Goal: Information Seeking & Learning: Check status

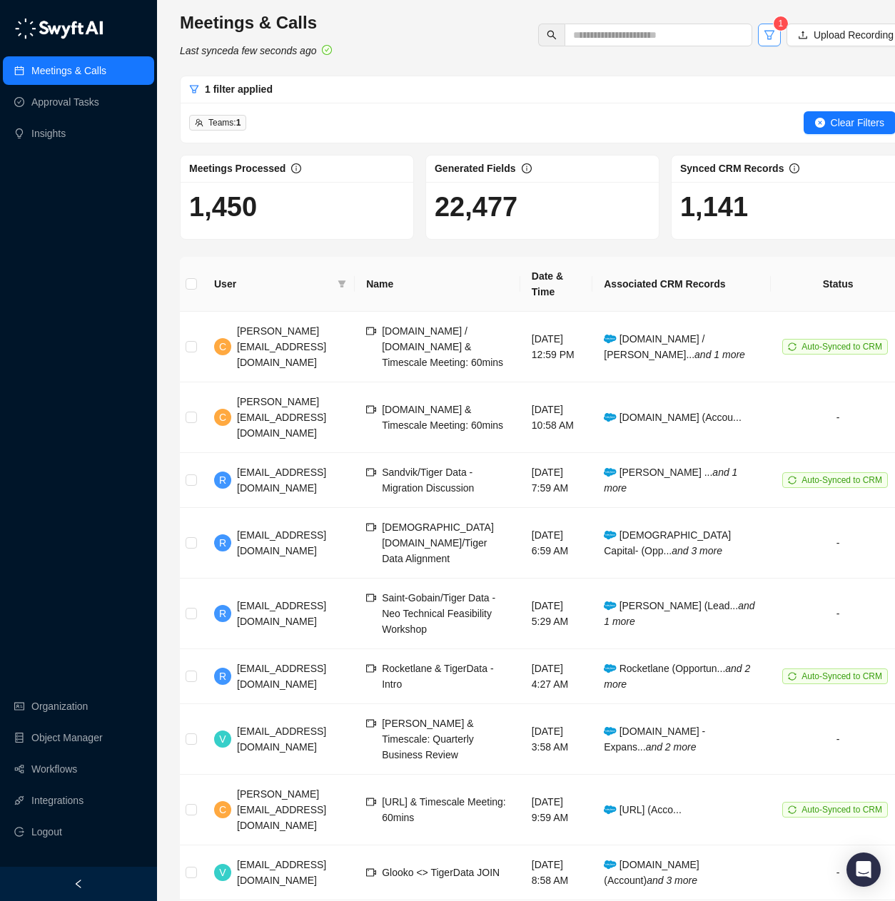
click at [773, 36] on button "button" at bounding box center [769, 35] width 23 height 23
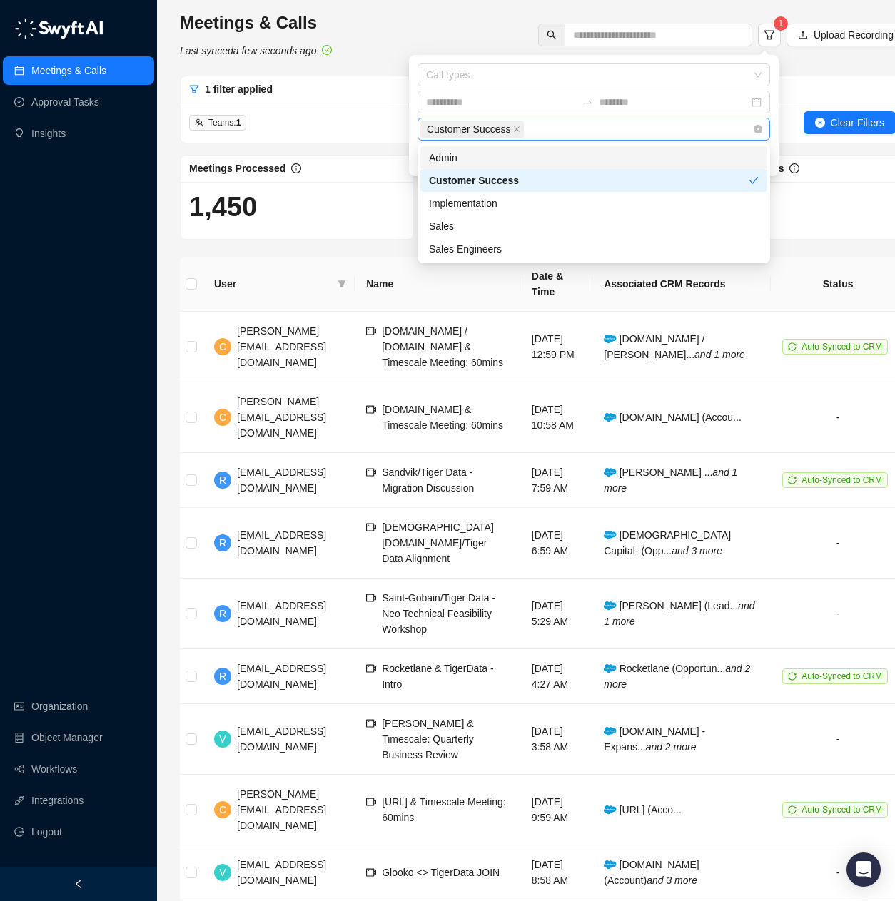
click at [651, 134] on div "Customer Success" at bounding box center [586, 129] width 332 height 20
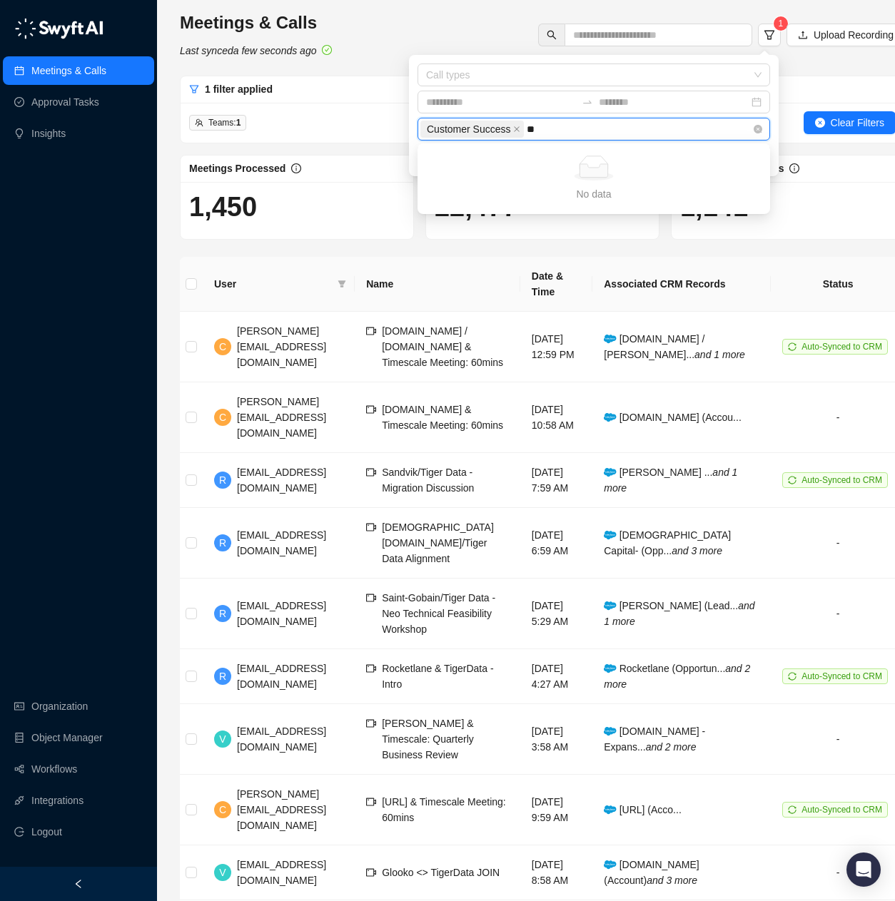
type input "*"
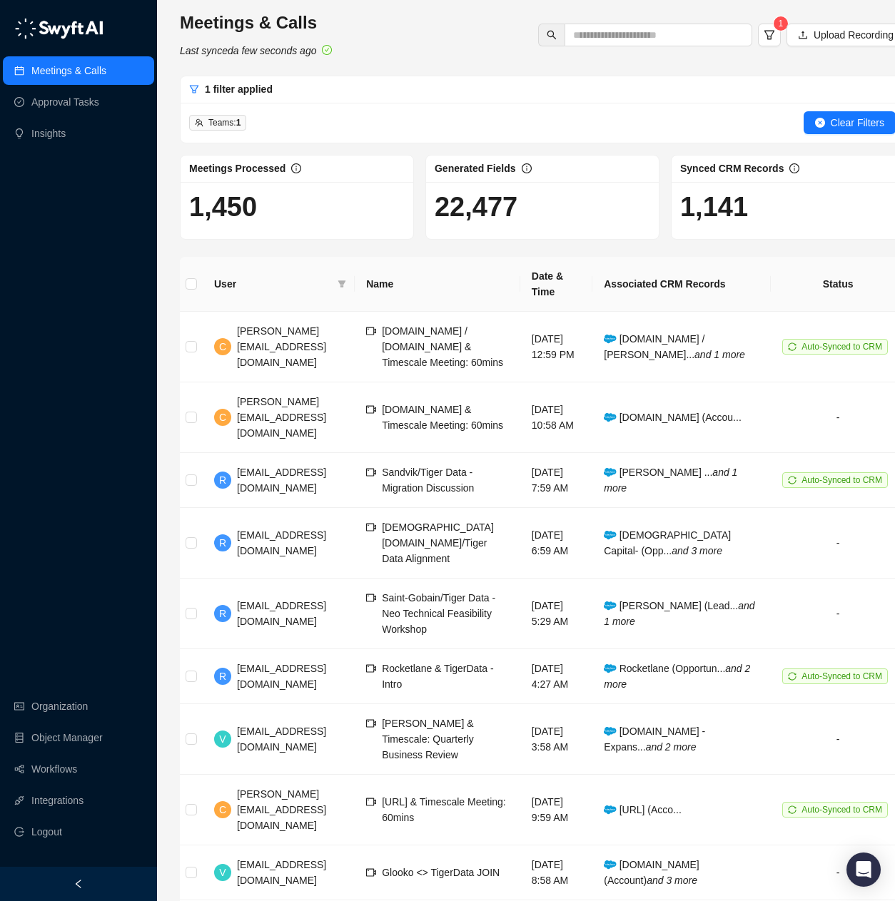
click at [369, 198] on h1 "1,450" at bounding box center [297, 207] width 216 height 33
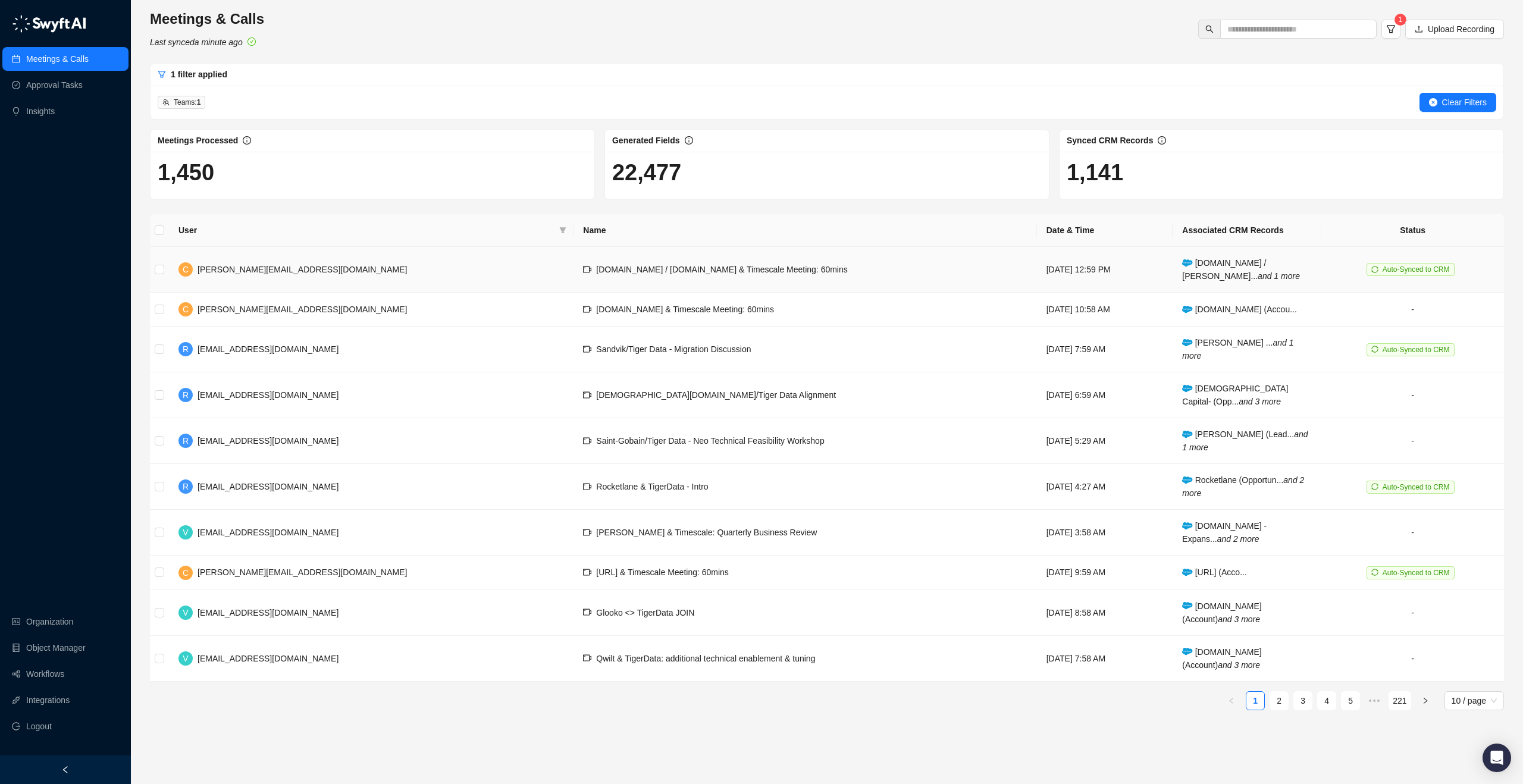
click at [596, 268] on span "[DOMAIN_NAME] / [DOMAIN_NAME] & Timescale Meeting: 60mins" at bounding box center [721, 269] width 251 height 9
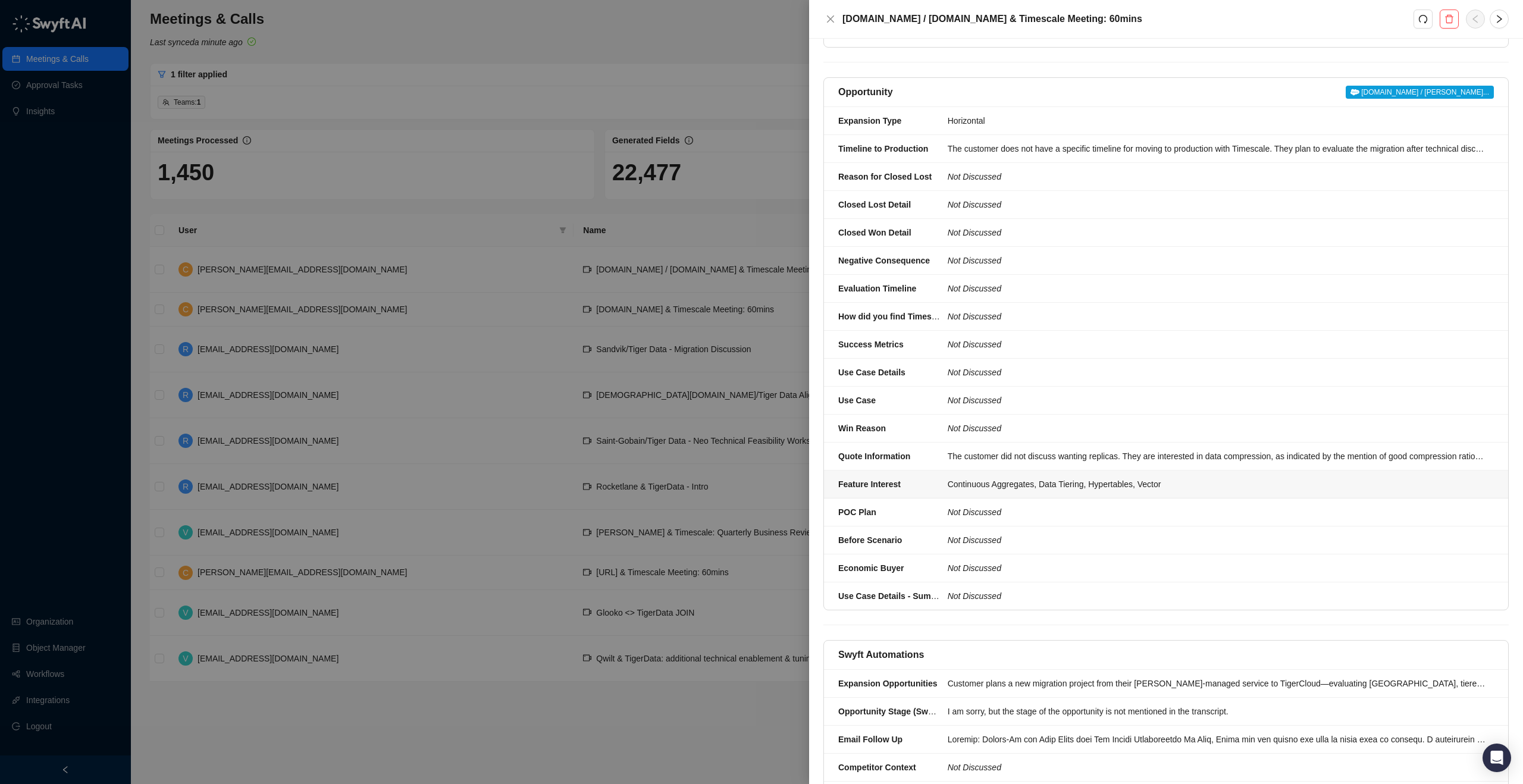
scroll to position [539, 0]
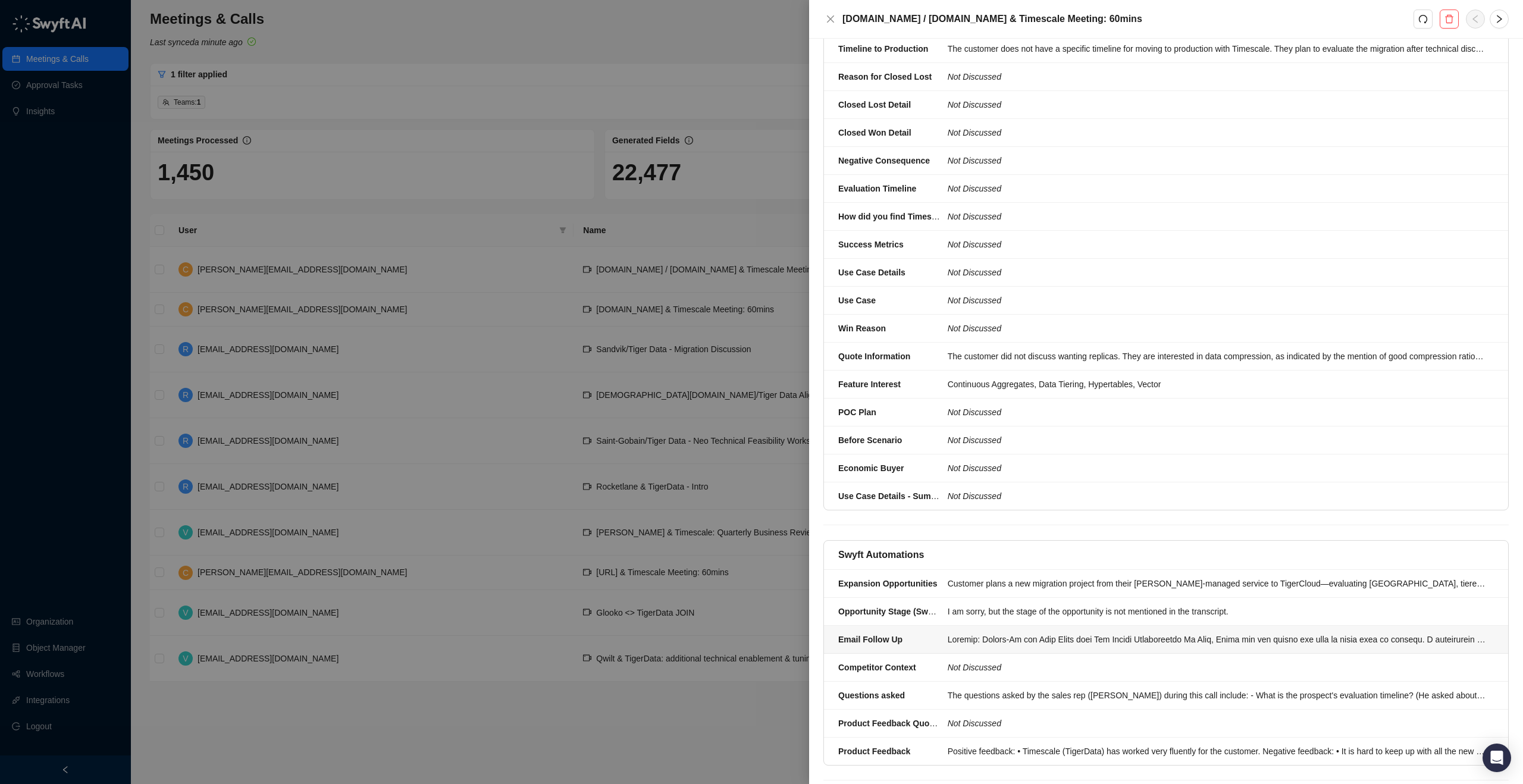
click at [754, 632] on div at bounding box center [1217, 639] width 539 height 13
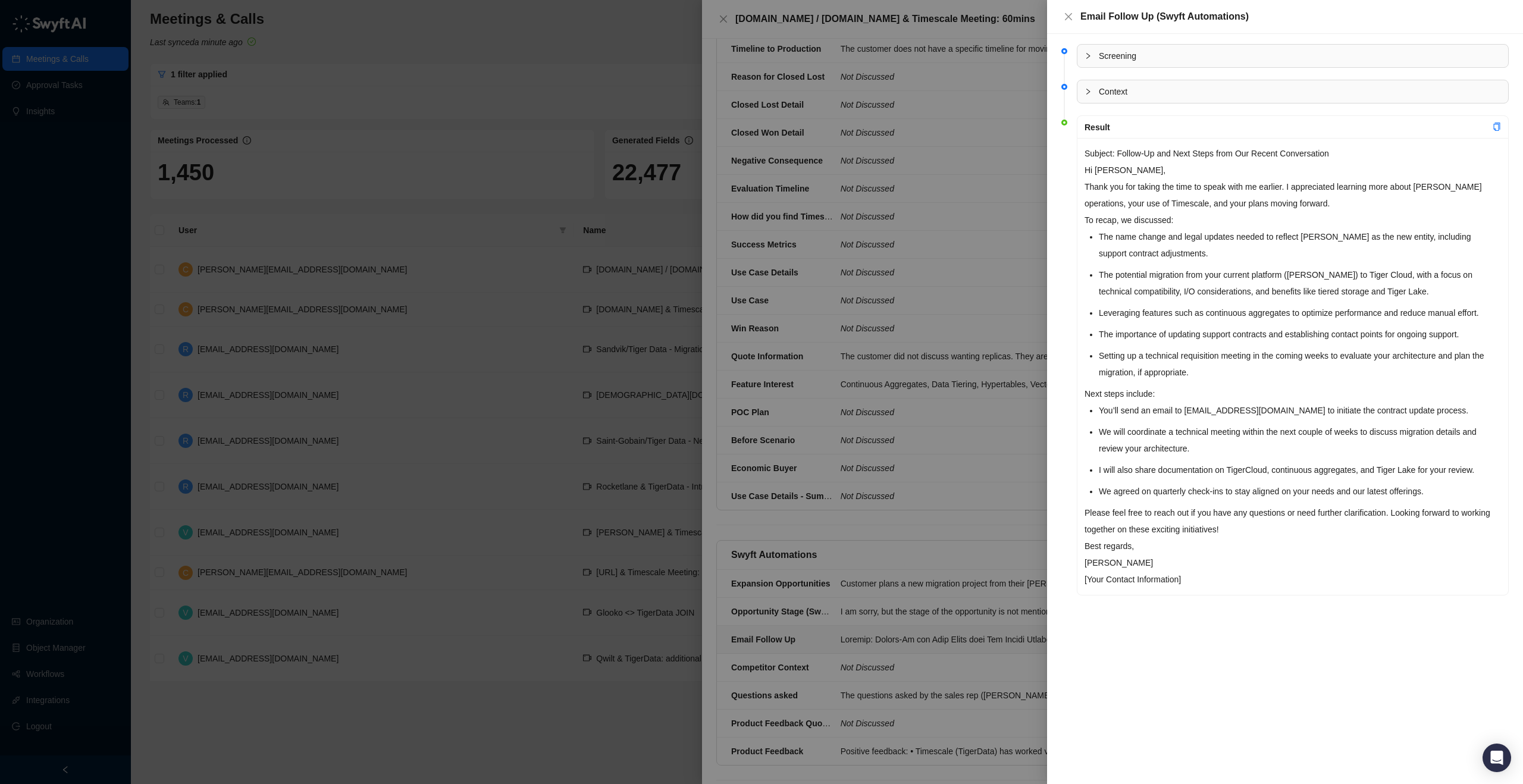
click at [754, 127] on div "Result" at bounding box center [1289, 127] width 408 height 13
click at [754, 130] on icon "copy" at bounding box center [1497, 127] width 8 height 8
click at [721, 16] on div at bounding box center [761, 392] width 1523 height 784
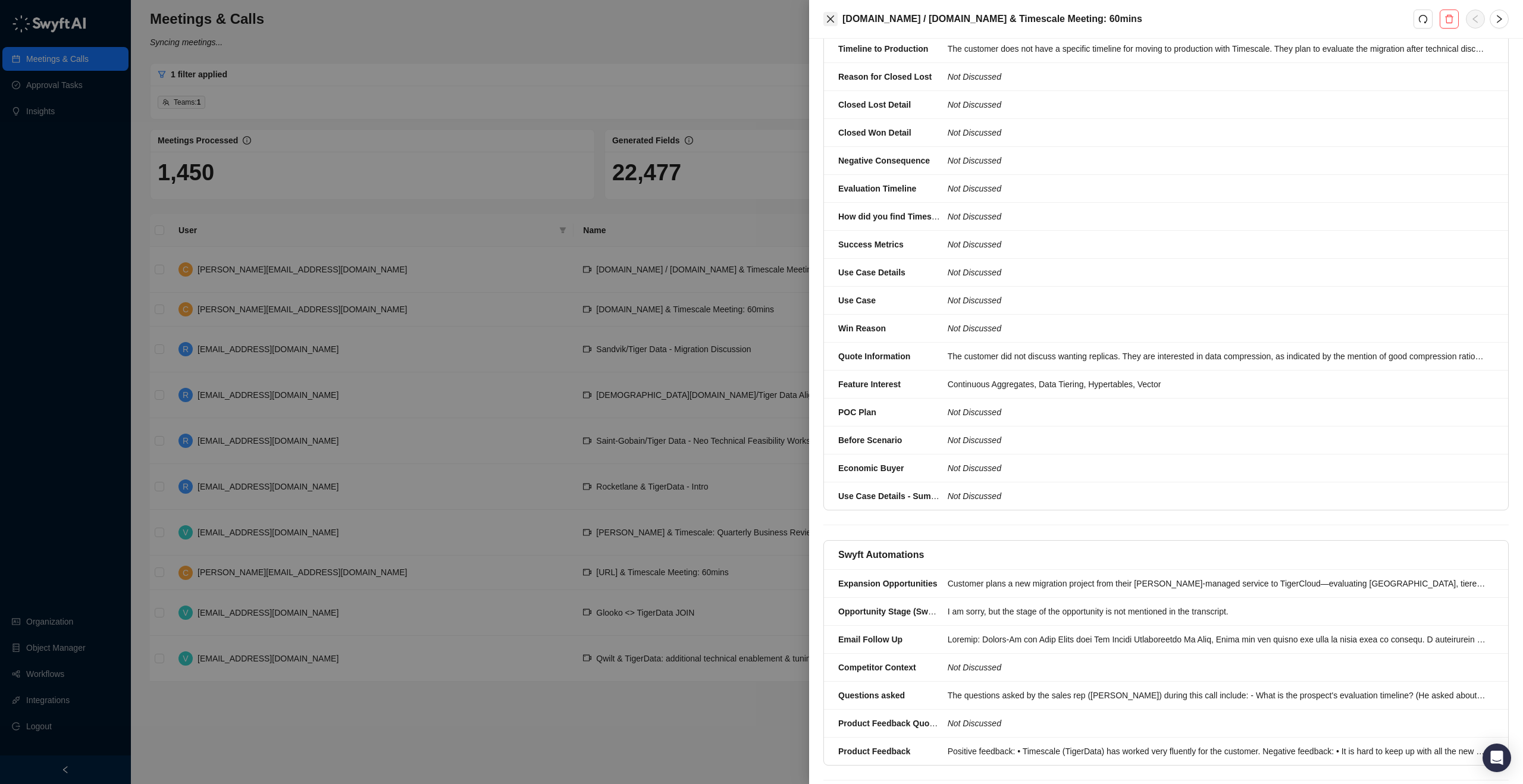
click at [754, 20] on button "Close" at bounding box center [830, 18] width 14 height 14
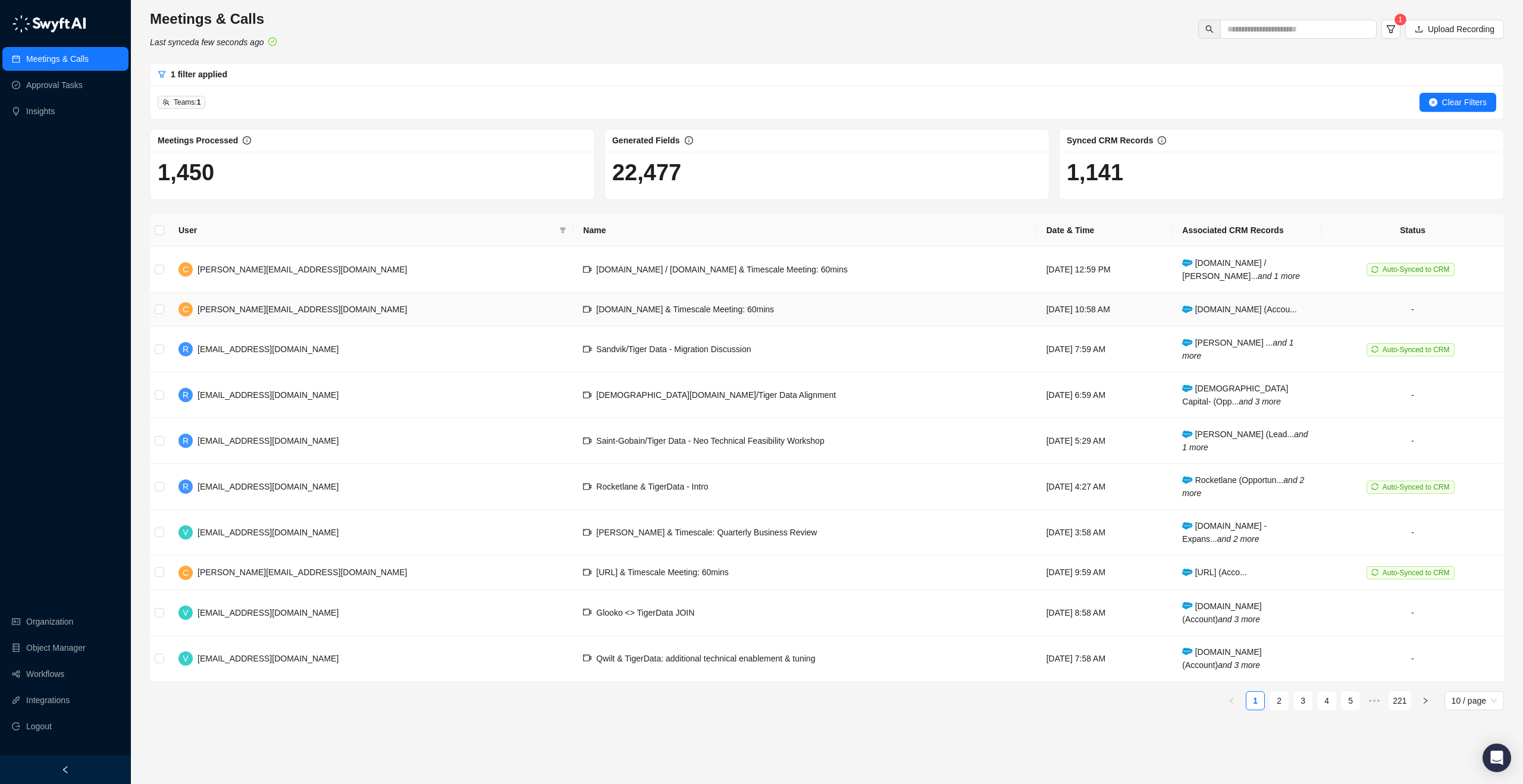
click at [596, 312] on span "[DOMAIN_NAME] & Timescale Meeting: 60mins" at bounding box center [684, 308] width 178 height 9
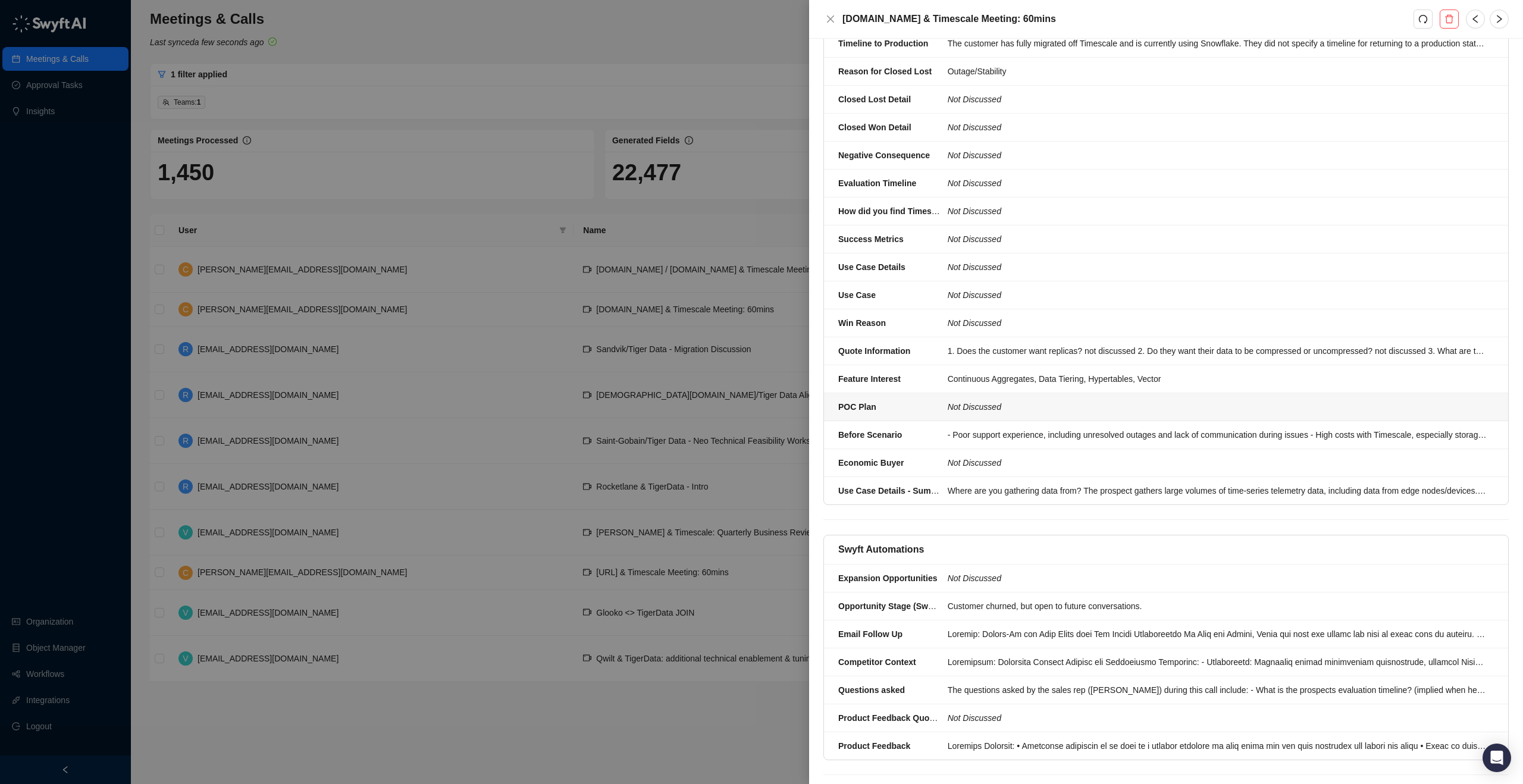
scroll to position [523, 0]
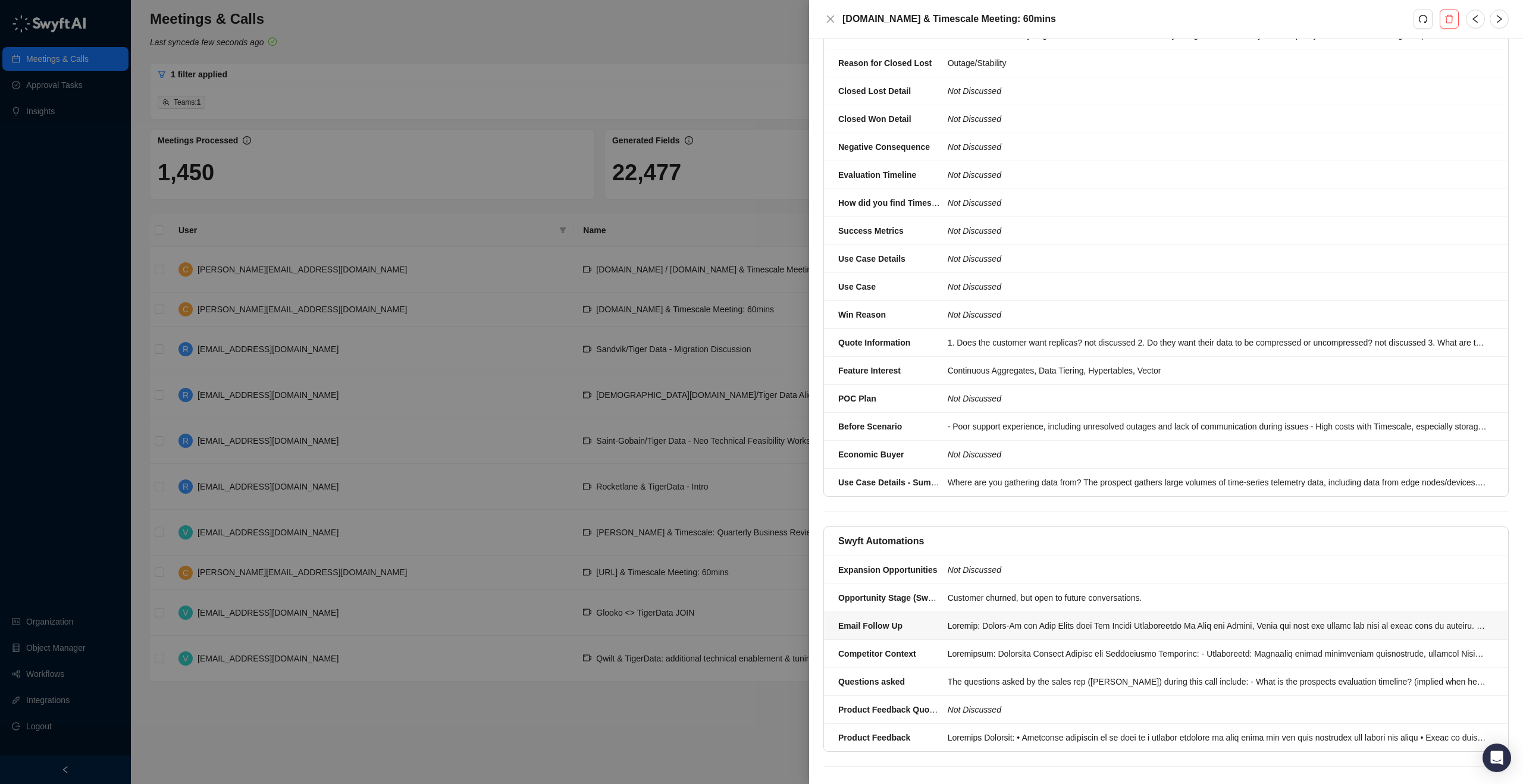
click at [754, 622] on li "Email Follow Up" at bounding box center [1166, 626] width 684 height 28
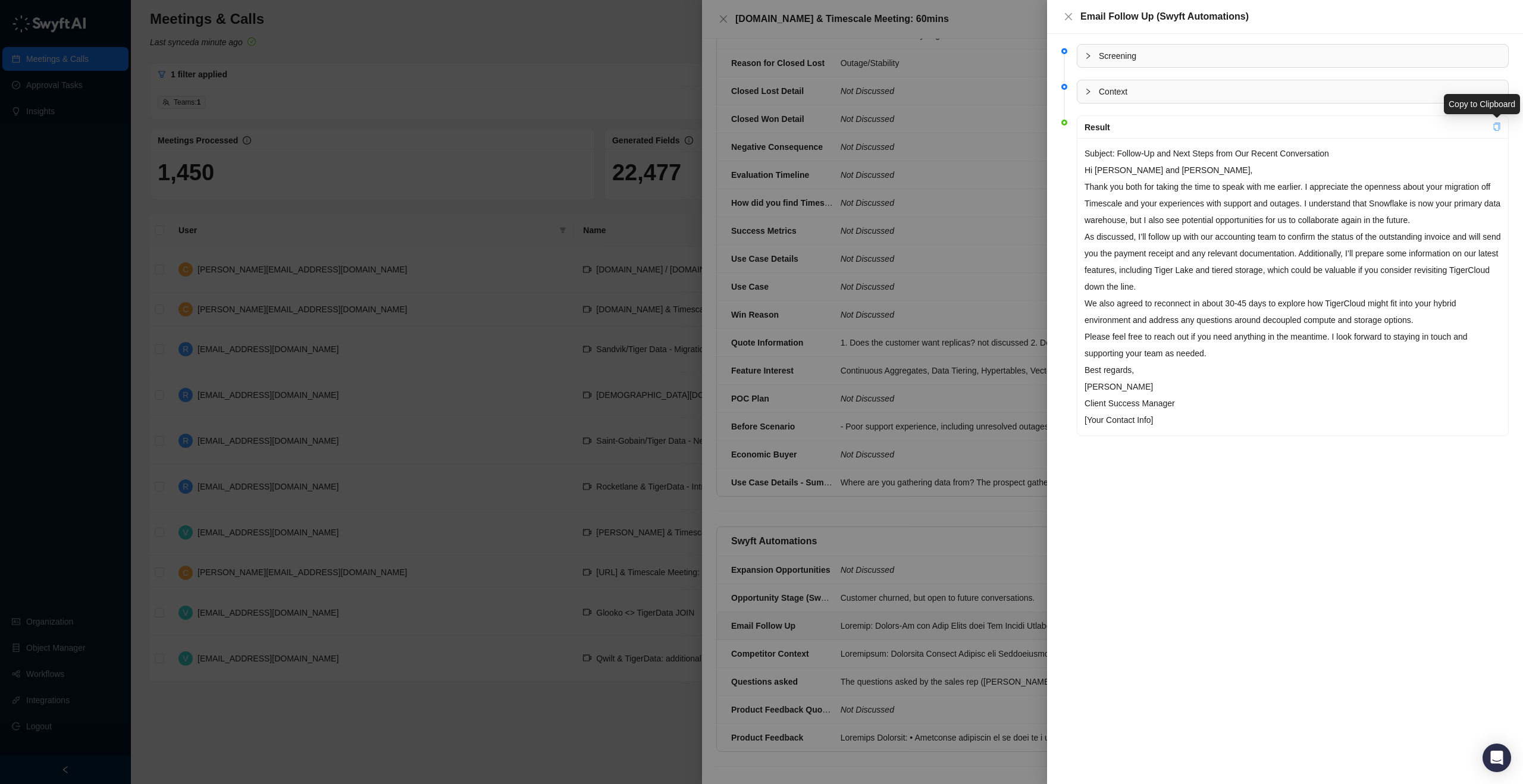
click at [754, 127] on icon "copy" at bounding box center [1497, 127] width 8 height 8
click at [754, 22] on button "Close" at bounding box center [1068, 16] width 14 height 14
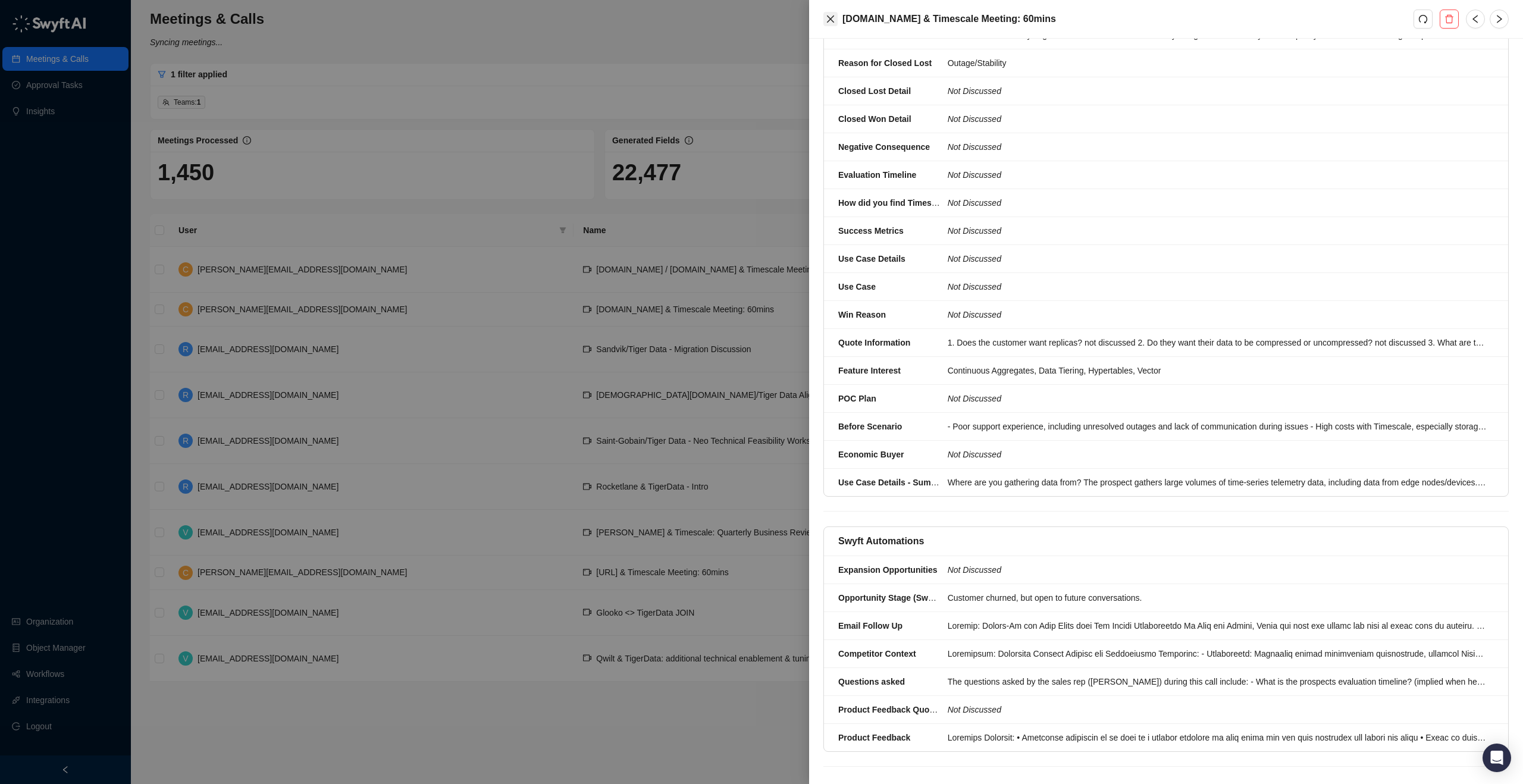
click at [754, 13] on button "Close" at bounding box center [830, 18] width 14 height 14
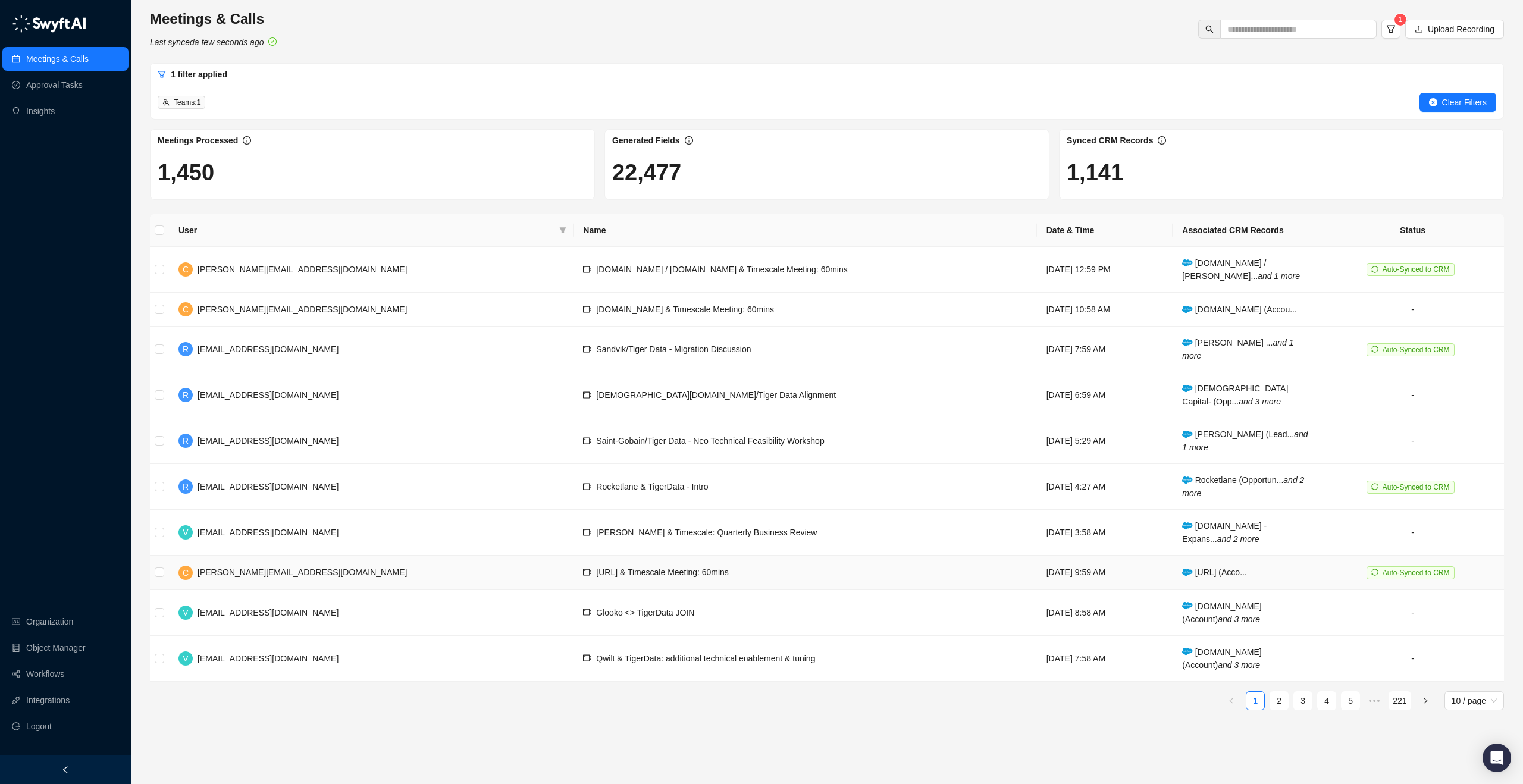
click at [574, 565] on td "[URL] & Timescale Meeting: 60mins" at bounding box center [804, 572] width 463 height 34
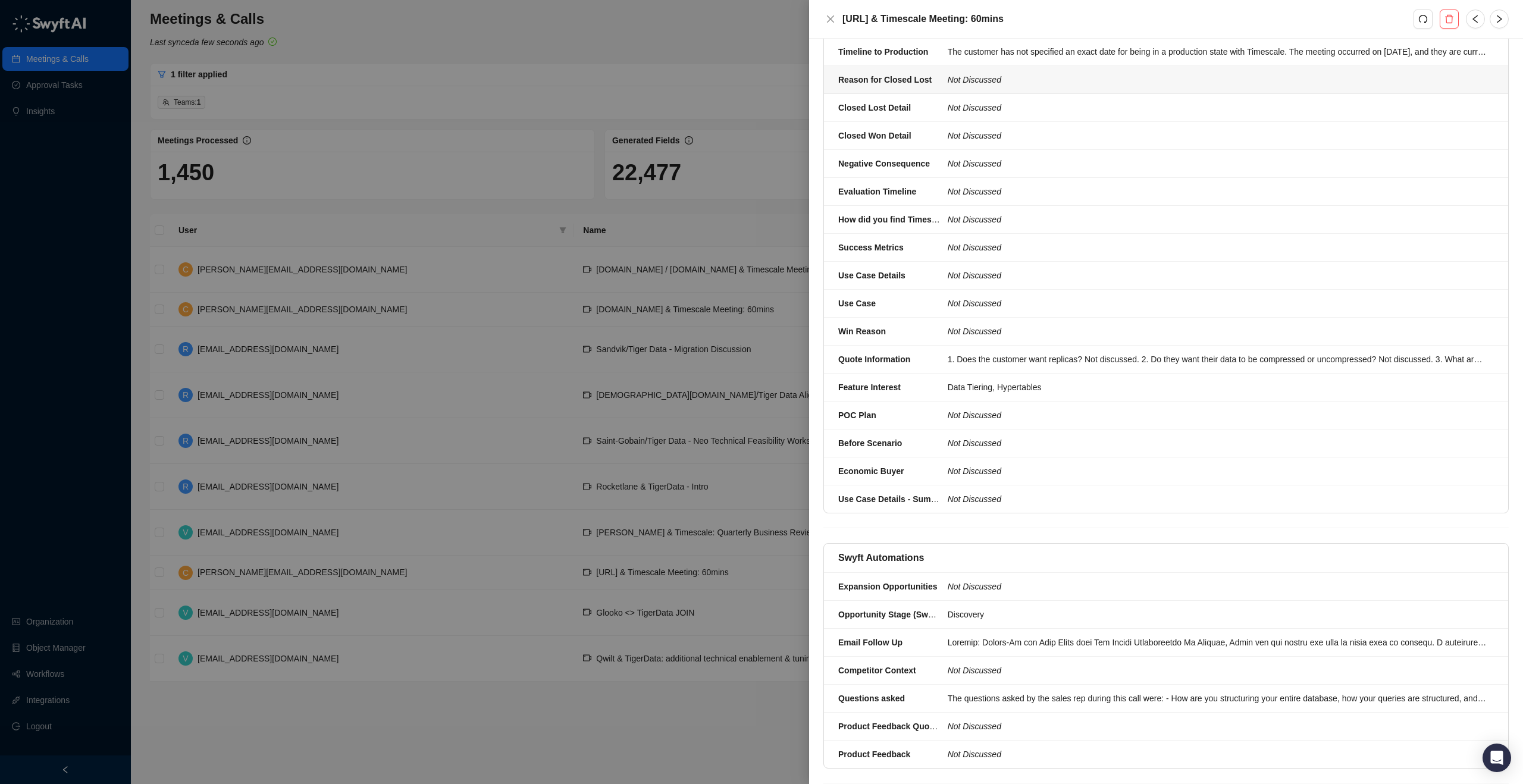
scroll to position [523, 0]
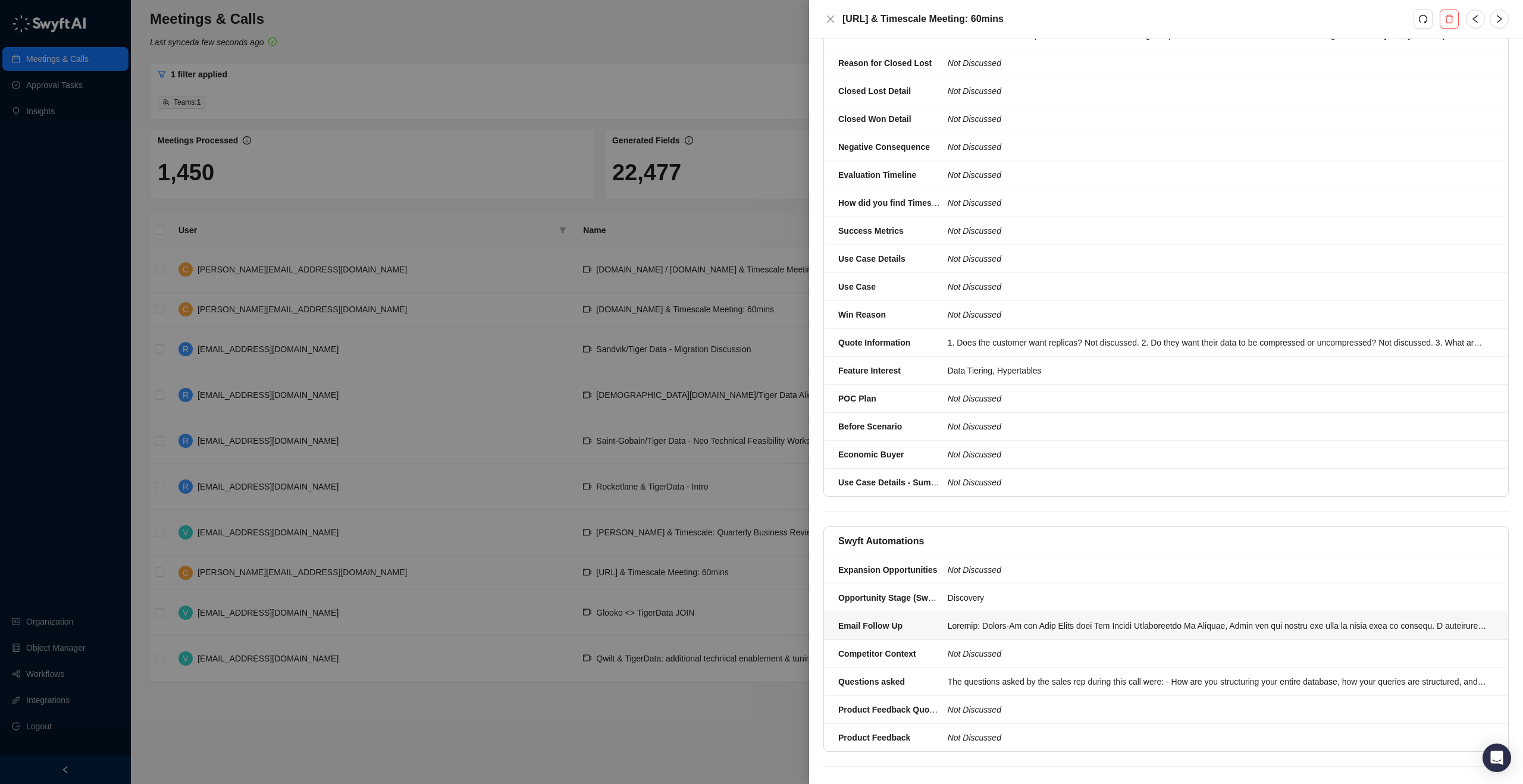
click at [754, 619] on div at bounding box center [1217, 626] width 539 height 13
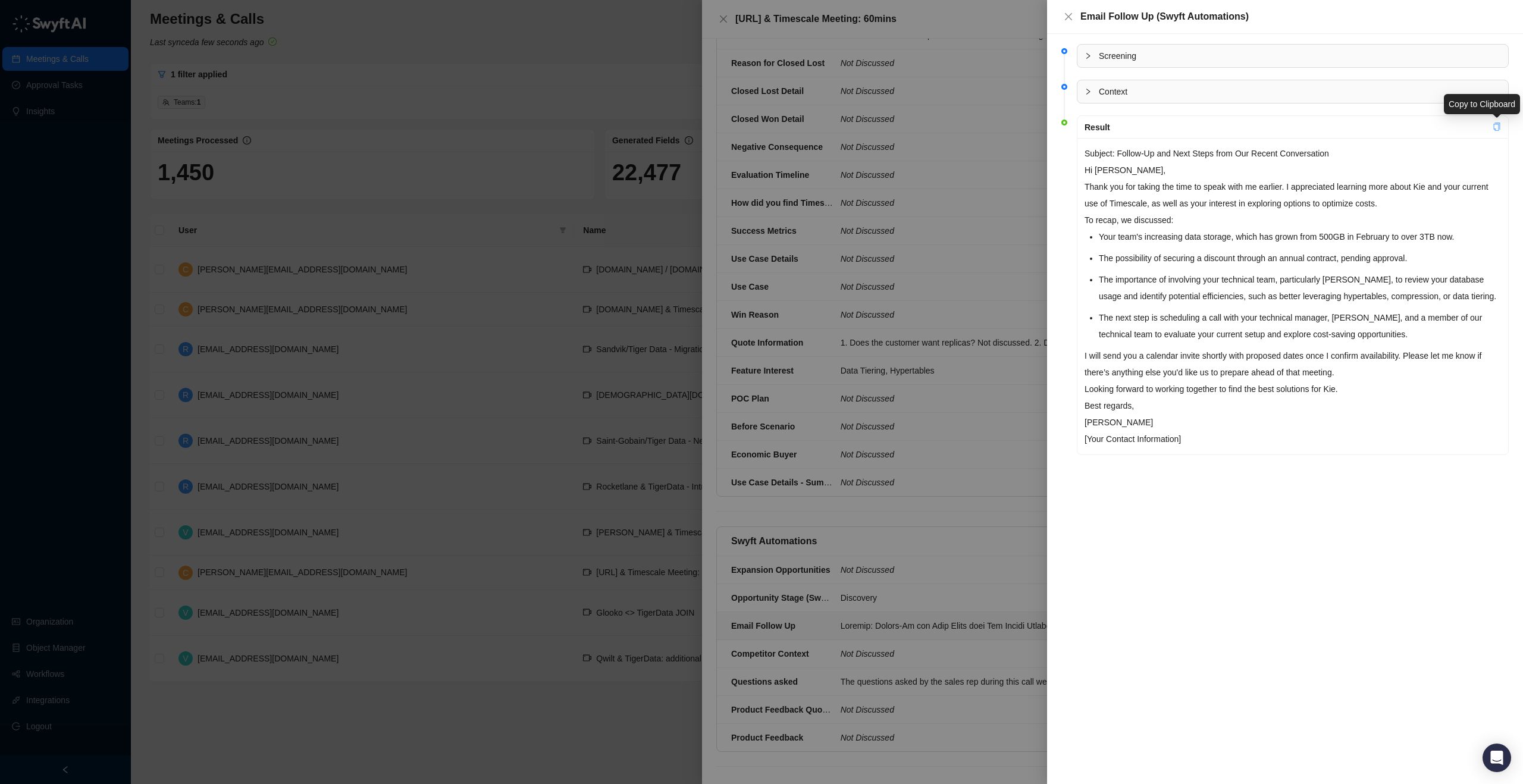
click at [754, 125] on icon "copy" at bounding box center [1497, 127] width 7 height 8
